Goal: Task Accomplishment & Management: Complete application form

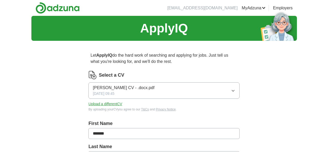
click at [231, 90] on icon "button" at bounding box center [233, 91] width 4 height 4
click at [122, 105] on button "Upload a different CV" at bounding box center [106, 103] width 34 height 5
click at [121, 106] on button "Upload a different CV" at bounding box center [106, 103] width 34 height 5
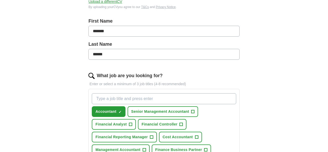
click at [38, 80] on div "ApplyIQ Let ApplyIQ do the hard work of searching and applying for jobs. Just t…" at bounding box center [164, 105] width 266 height 382
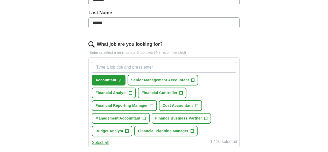
scroll to position [146, 0]
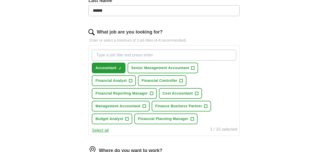
click at [66, 99] on div "ApplyIQ Let ApplyIQ do the hard work of searching and applying for jobs. Just t…" at bounding box center [164, 61] width 266 height 382
click at [146, 106] on span "+" at bounding box center [144, 106] width 3 height 4
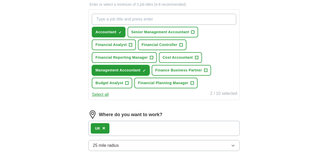
scroll to position [187, 0]
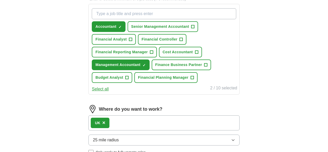
click at [53, 70] on div "ApplyIQ Let ApplyIQ do the hard work of searching and applying for jobs. Just t…" at bounding box center [164, 20] width 266 height 382
click at [198, 53] on span "+" at bounding box center [196, 52] width 3 height 4
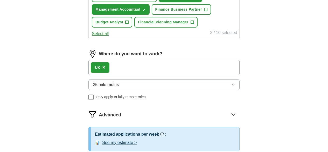
scroll to position [244, 0]
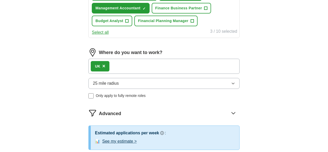
click at [231, 85] on icon "button" at bounding box center [233, 83] width 4 height 4
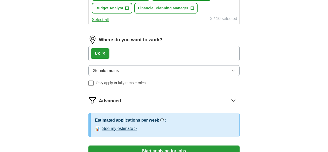
scroll to position [258, 0]
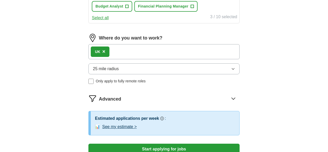
click at [231, 71] on icon "button" at bounding box center [233, 69] width 4 height 4
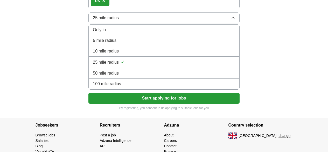
scroll to position [310, 0]
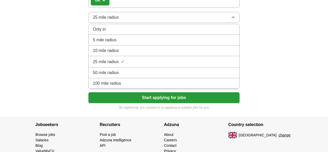
click at [143, 76] on div "50 mile radius" at bounding box center [164, 73] width 142 height 6
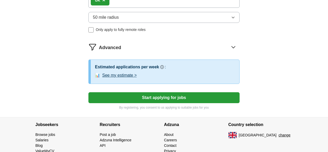
click at [222, 23] on button "50 mile radius" at bounding box center [164, 17] width 151 height 11
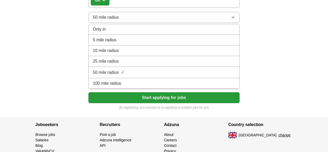
click at [125, 67] on li "25 mile radius" at bounding box center [164, 61] width 151 height 11
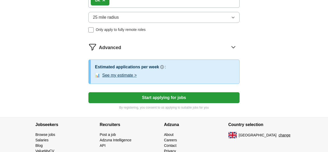
click at [153, 103] on button "Start applying for jobs" at bounding box center [164, 97] width 151 height 11
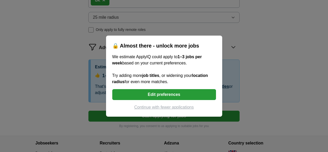
click at [144, 94] on button "Edit preferences" at bounding box center [164, 94] width 104 height 11
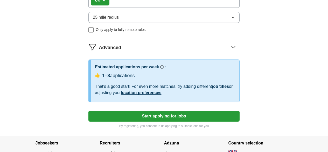
click at [201, 23] on button "25 mile radius" at bounding box center [164, 17] width 151 height 11
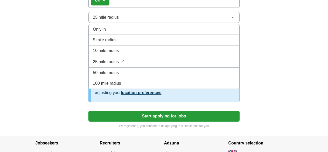
click at [152, 86] on div "100 mile radius" at bounding box center [164, 83] width 142 height 6
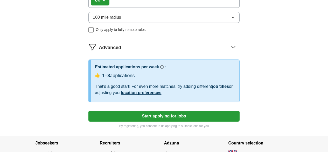
click at [171, 121] on button "Start applying for jobs" at bounding box center [164, 116] width 151 height 11
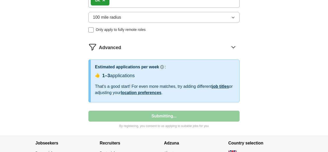
select select "**"
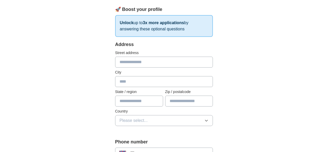
scroll to position [80, 0]
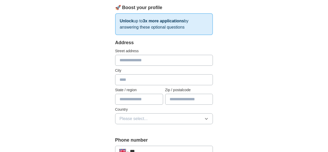
click at [137, 57] on input "text" at bounding box center [164, 60] width 98 height 11
type input "**********"
type input "********"
type input "*******"
click at [137, 94] on input "text" at bounding box center [139, 99] width 48 height 11
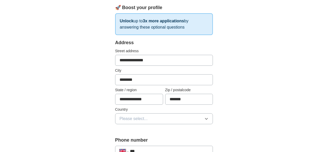
click at [144, 113] on button "Please select..." at bounding box center [164, 118] width 98 height 11
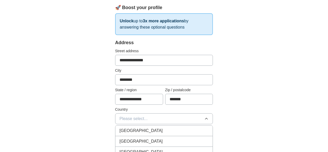
click at [129, 125] on li "[GEOGRAPHIC_DATA]" at bounding box center [165, 130] width 98 height 11
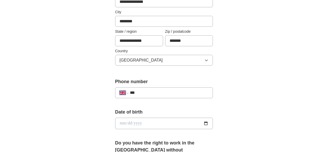
scroll to position [139, 0]
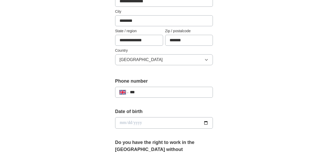
drag, startPoint x: 139, startPoint y: 33, endPoint x: 81, endPoint y: 35, distance: 57.7
click at [81, 35] on div "**********" at bounding box center [164, 120] width 266 height 486
type input "**********"
click at [69, 54] on div "**********" at bounding box center [164, 120] width 266 height 486
click at [199, 89] on div "**********" at bounding box center [164, 92] width 98 height 11
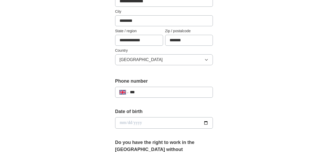
click at [193, 89] on input "***" at bounding box center [169, 92] width 79 height 6
type input "**********"
click at [213, 117] on input "date" at bounding box center [164, 122] width 98 height 11
type input "**********"
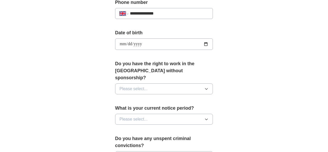
scroll to position [224, 0]
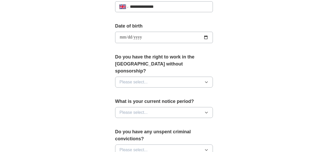
click at [131, 79] on span "Please select..." at bounding box center [134, 82] width 28 height 6
click at [120, 91] on div "Yes" at bounding box center [164, 94] width 89 height 6
click at [126, 109] on span "Please select..." at bounding box center [134, 112] width 28 height 6
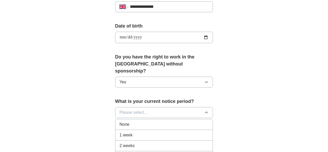
click at [125, 143] on div "2 weeks" at bounding box center [164, 146] width 89 height 6
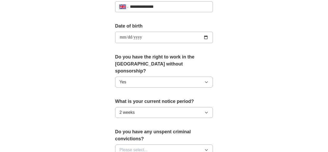
click at [145, 144] on button "Please select..." at bounding box center [164, 149] width 98 height 11
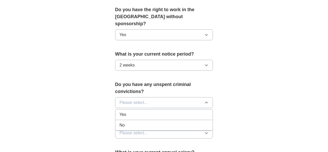
scroll to position [276, 0]
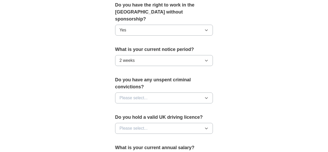
click at [145, 144] on label "What is your current annual salary?" at bounding box center [164, 147] width 98 height 7
click at [144, 92] on button "Please select..." at bounding box center [164, 97] width 98 height 11
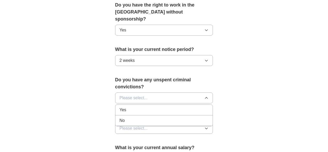
click at [131, 117] on div "No" at bounding box center [164, 120] width 89 height 6
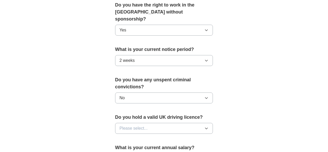
click at [132, 125] on span "Please select..." at bounding box center [134, 128] width 28 height 6
click at [120, 148] on div "No" at bounding box center [164, 151] width 89 height 6
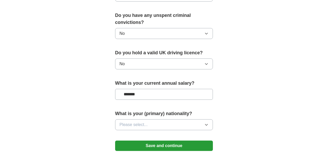
scroll to position [343, 0]
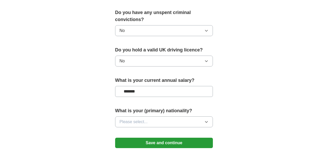
type input "*******"
click at [209, 116] on button "Please select..." at bounding box center [164, 121] width 98 height 11
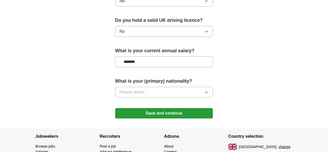
scroll to position [388, 0]
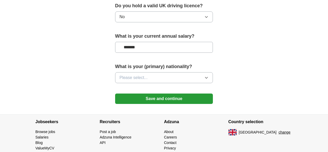
click at [213, 72] on button "Please select..." at bounding box center [164, 77] width 98 height 11
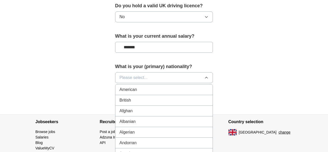
click at [186, 72] on button "Please select..." at bounding box center [164, 77] width 98 height 11
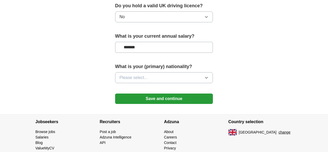
click at [186, 72] on button "Please select..." at bounding box center [164, 77] width 98 height 11
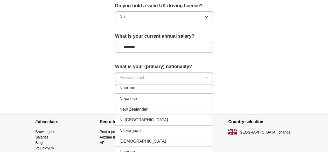
scroll to position [1298, 0]
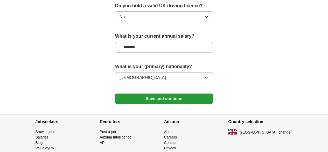
click at [148, 93] on button "Save and continue" at bounding box center [164, 98] width 98 height 10
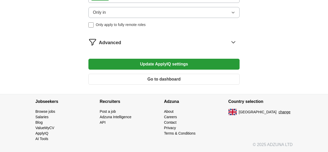
scroll to position [325, 0]
click at [150, 70] on button "Update ApplyIQ settings" at bounding box center [164, 64] width 151 height 11
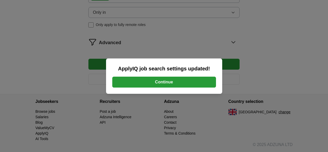
click at [150, 84] on button "Continue" at bounding box center [164, 82] width 104 height 11
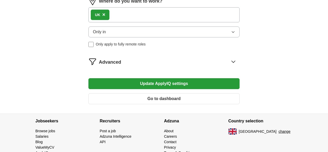
scroll to position [296, 0]
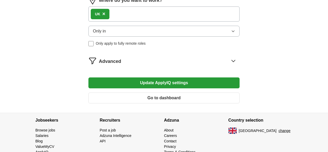
click at [229, 65] on icon at bounding box center [233, 61] width 8 height 8
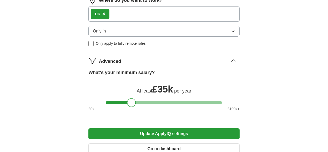
drag, startPoint x: 171, startPoint y: 128, endPoint x: 131, endPoint y: 130, distance: 39.2
click at [131, 107] on div at bounding box center [131, 102] width 9 height 9
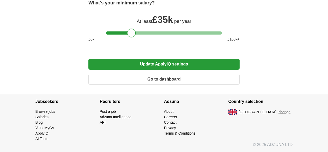
scroll to position [391, 0]
click at [169, 66] on button "Update ApplyIQ settings" at bounding box center [164, 64] width 151 height 11
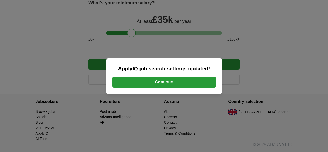
click at [165, 82] on button "Continue" at bounding box center [164, 82] width 104 height 11
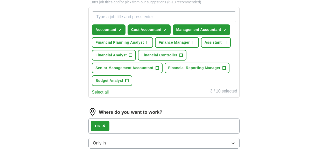
scroll to position [180, 0]
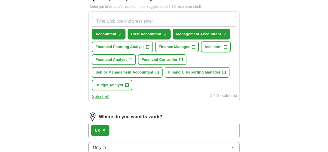
click at [224, 49] on span "+" at bounding box center [225, 47] width 3 height 4
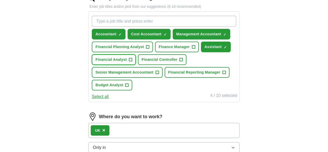
click at [136, 65] on button "Financial Analyst +" at bounding box center [114, 59] width 44 height 11
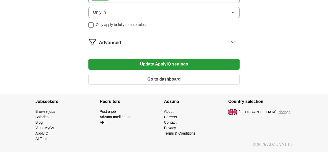
scroll to position [340, 0]
click at [164, 65] on button "Update ApplyIQ settings" at bounding box center [164, 64] width 151 height 11
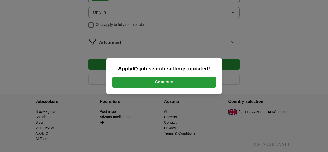
click at [164, 80] on button "Continue" at bounding box center [164, 82] width 104 height 11
